Goal: Task Accomplishment & Management: Manage account settings

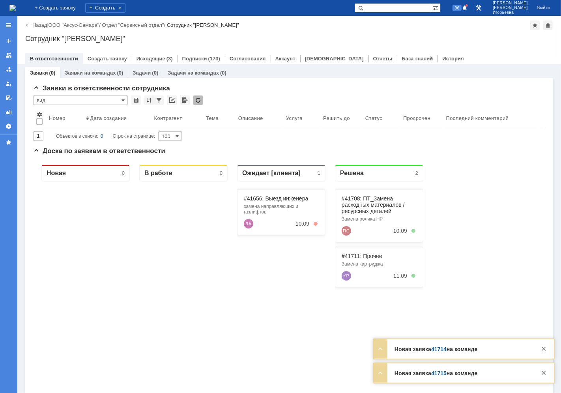
click at [396, 8] on input "text" at bounding box center [394, 7] width 78 height 9
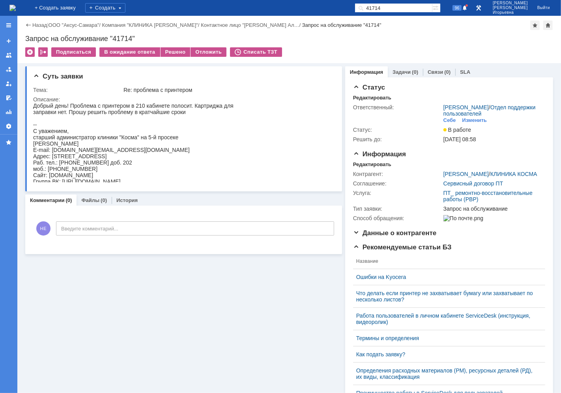
click at [16, 5] on img at bounding box center [12, 8] width 6 height 6
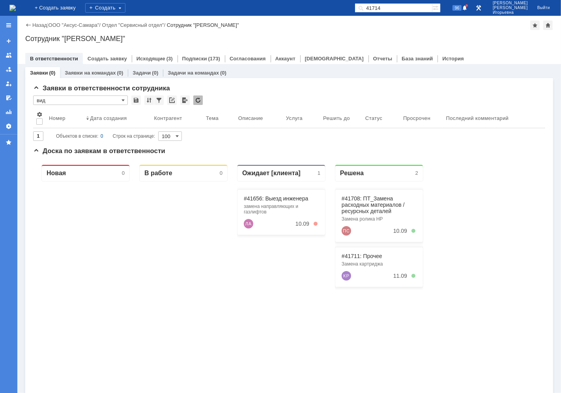
click at [411, 5] on input "41714" at bounding box center [394, 7] width 78 height 9
type input "28897"
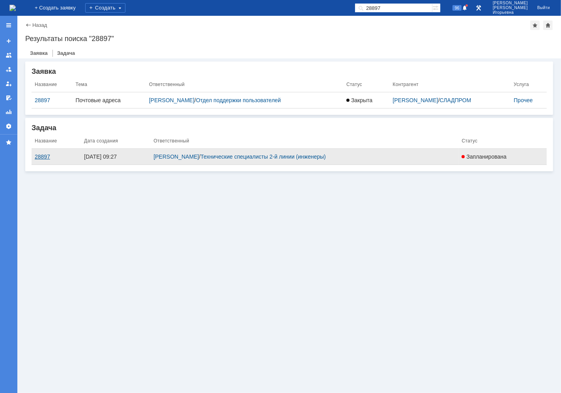
click at [43, 159] on div "28897" at bounding box center [56, 156] width 43 height 6
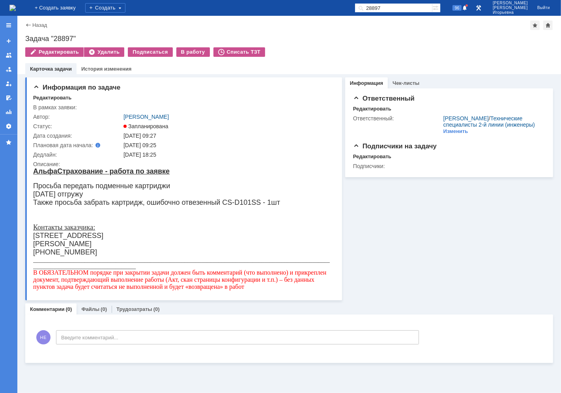
click at [16, 5] on img at bounding box center [12, 8] width 6 height 6
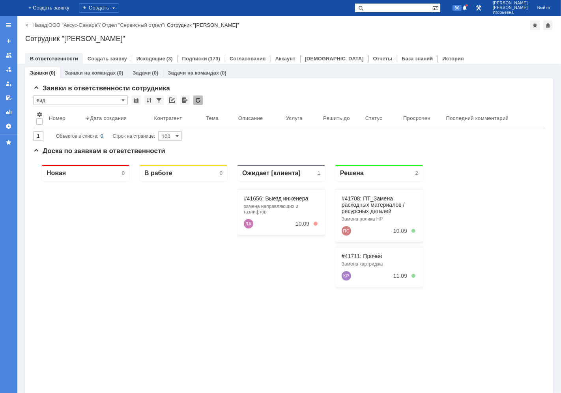
click at [389, 9] on input "text" at bounding box center [394, 7] width 78 height 9
type input "41656"
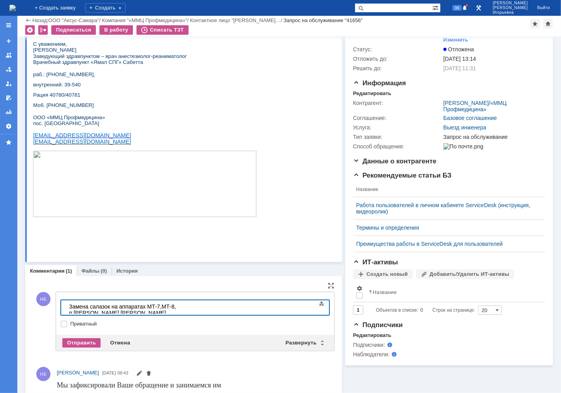
scroll to position [463, 2]
click at [68, 308] on body "Замена салазок на аппаратах МТ-7,МТ-8, п.Сабетта,Здравпункт" at bounding box center [124, 309] width 118 height 19
click at [181, 306] on div "Добрый день. Замена салазок на аппаратах МТ-7,МТ-8, п.Сабетта,Здравпункт" at bounding box center [125, 312] width 112 height 19
click at [80, 340] on div "Отправить" at bounding box center [81, 342] width 38 height 9
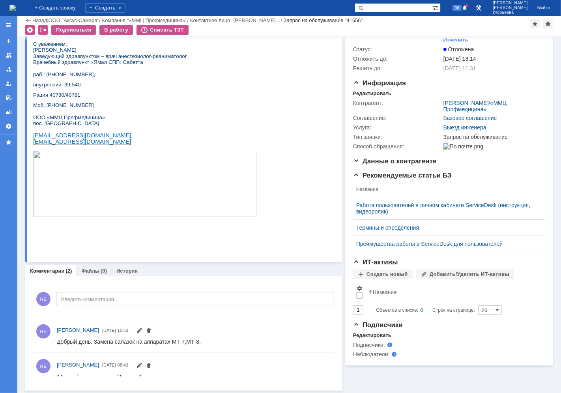
scroll to position [0, 0]
click at [88, 268] on link "Файлы" at bounding box center [90, 271] width 18 height 6
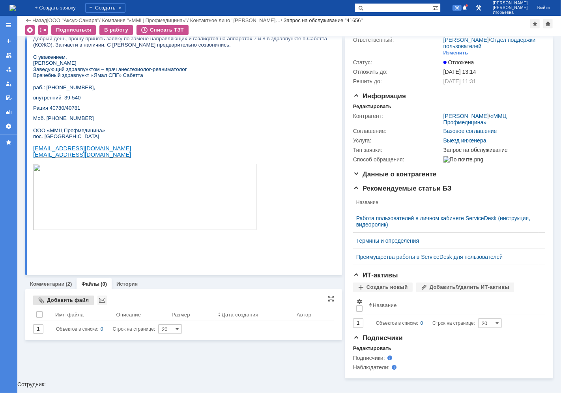
click at [56, 298] on div "Добавить файл" at bounding box center [63, 299] width 61 height 9
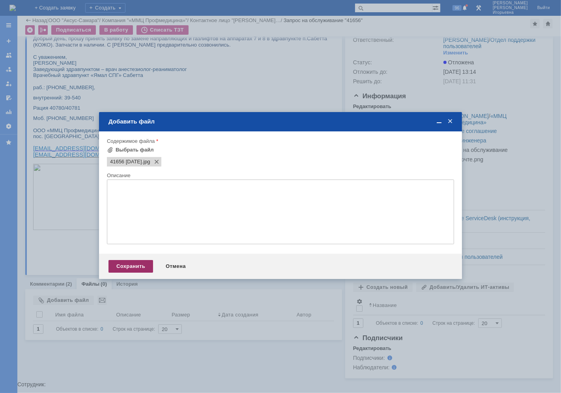
click at [134, 267] on div "Сохранить" at bounding box center [130, 266] width 45 height 13
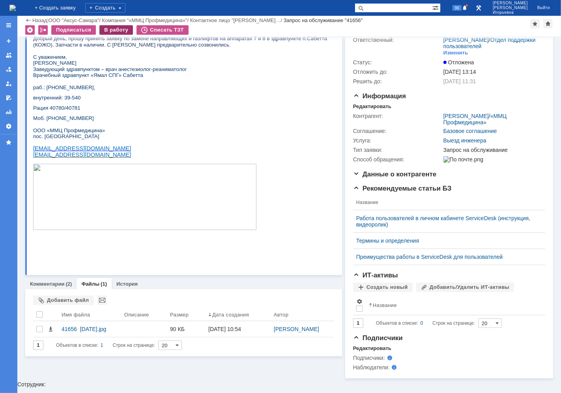
click at [116, 30] on div "В работу" at bounding box center [116, 29] width 34 height 9
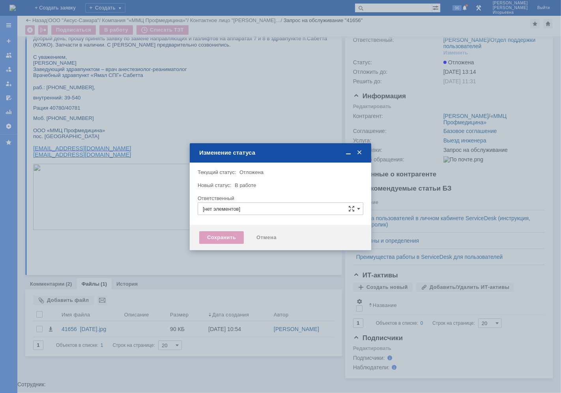
type input "[PERSON_NAME]"
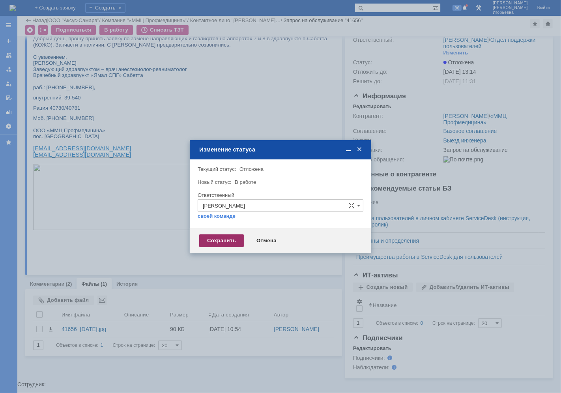
click at [221, 239] on div "Сохранить" at bounding box center [221, 240] width 45 height 13
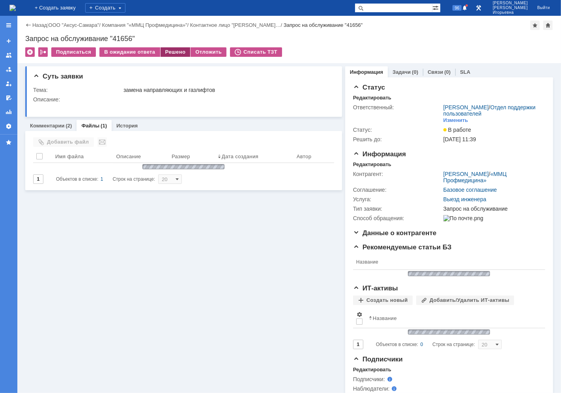
scroll to position [0, 0]
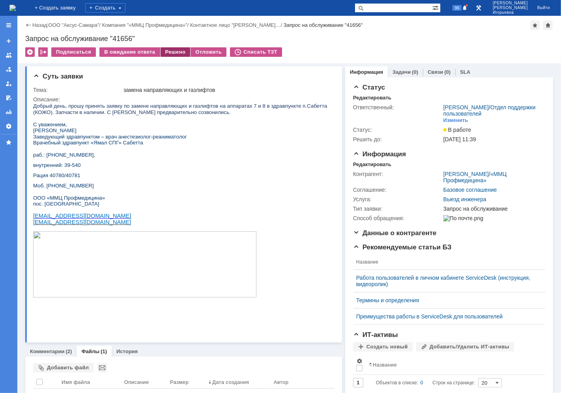
click at [172, 51] on div "Решено" at bounding box center [176, 51] width 30 height 9
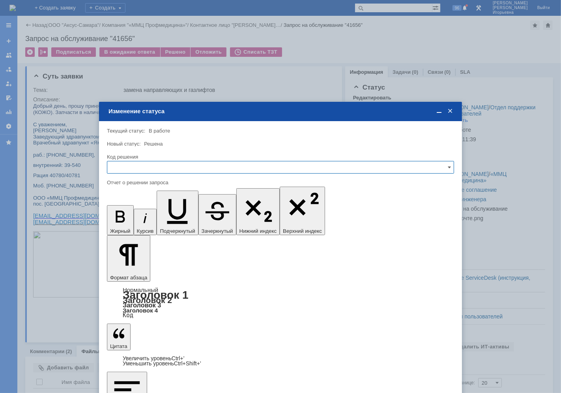
click at [126, 168] on input "text" at bounding box center [280, 167] width 347 height 13
click at [125, 219] on span "Решено" at bounding box center [280, 220] width 337 height 6
type input "Решено"
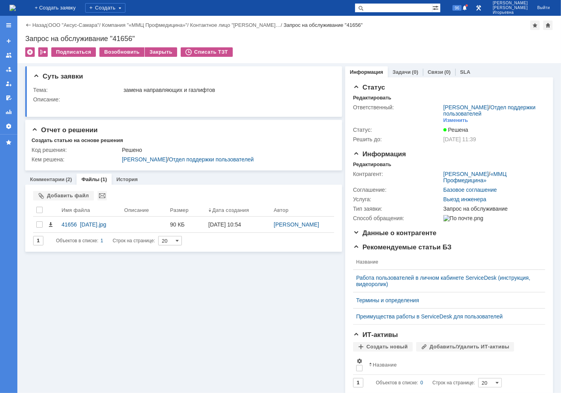
click at [16, 5] on img at bounding box center [12, 8] width 6 height 6
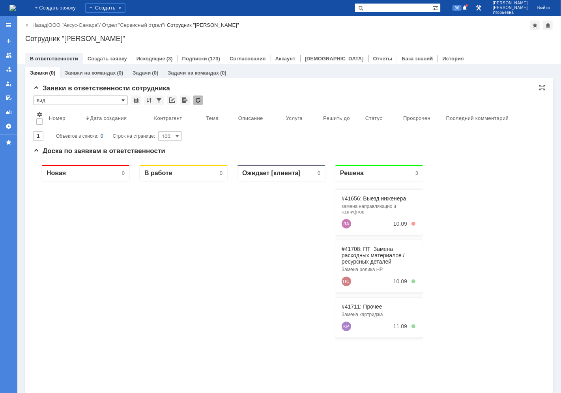
click at [123, 99] on span at bounding box center [122, 100] width 3 height 6
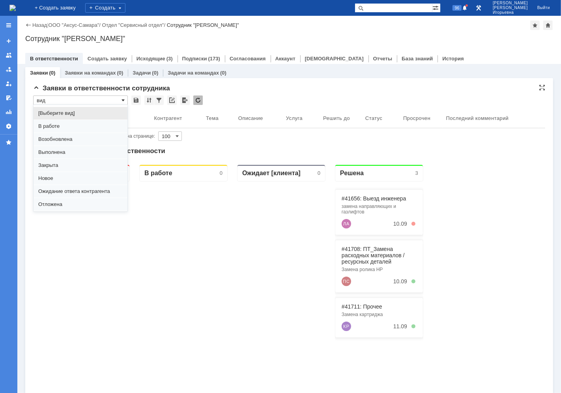
scroll to position [22, 0]
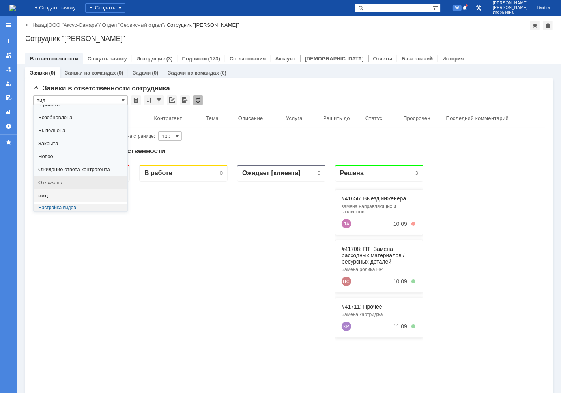
click at [63, 183] on span "Отложена" at bounding box center [80, 182] width 84 height 6
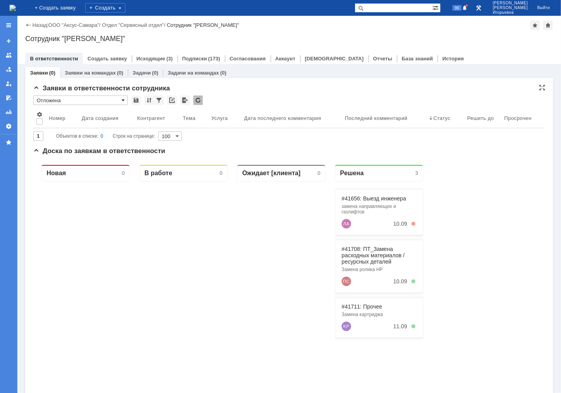
click at [123, 101] on span at bounding box center [122, 100] width 3 height 6
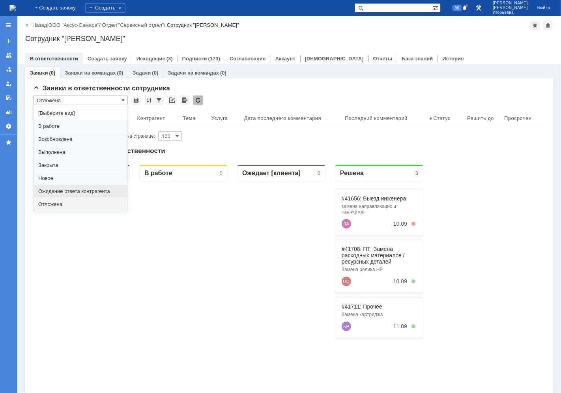
click at [58, 191] on span "Ожидание ответа контрагента" at bounding box center [80, 191] width 84 height 6
type input "Ожидание ответа контрагента"
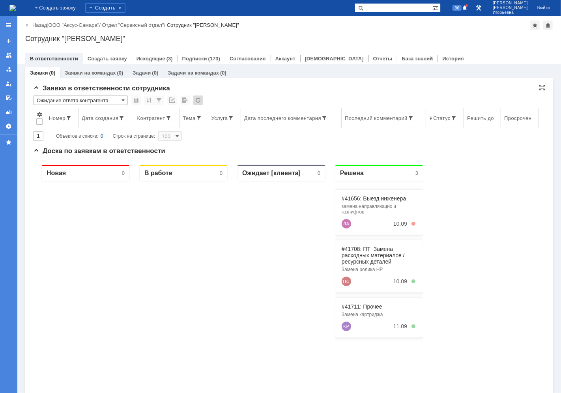
type input "20"
click at [124, 100] on span at bounding box center [122, 100] width 3 height 6
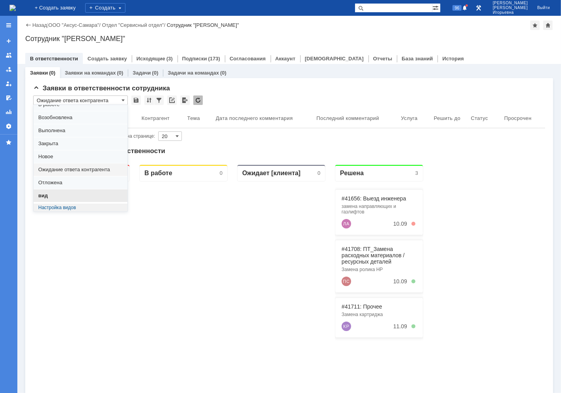
click at [60, 194] on span "вид" at bounding box center [80, 195] width 84 height 6
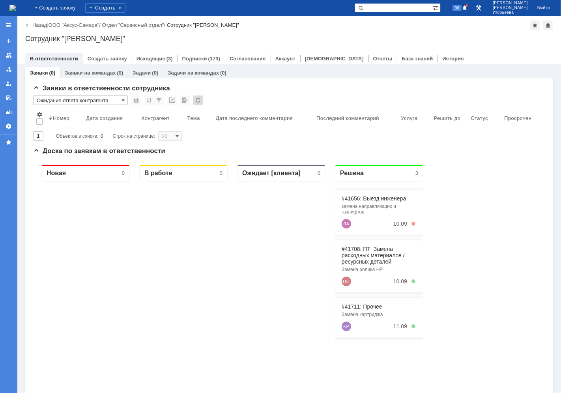
type input "вид"
type input "100"
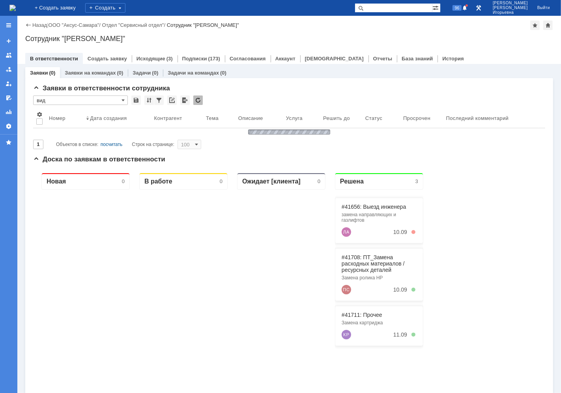
type input "вид"
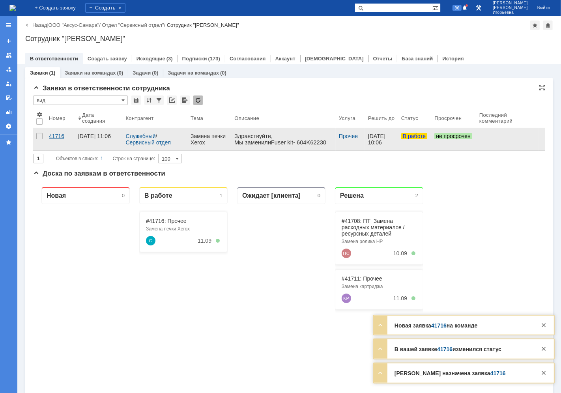
click at [57, 135] on div "41716" at bounding box center [60, 136] width 23 height 6
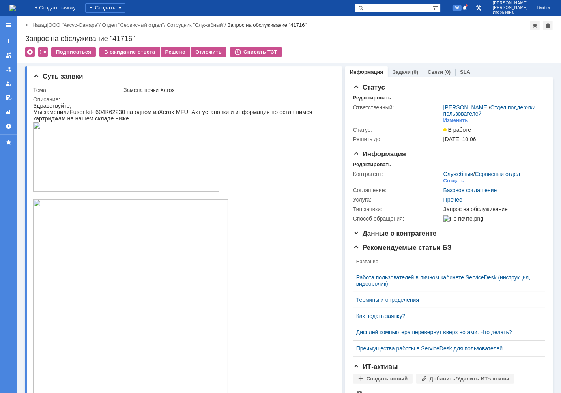
click at [16, 10] on img at bounding box center [12, 8] width 6 height 6
